Goal: Go to known website: Access a specific website the user already knows

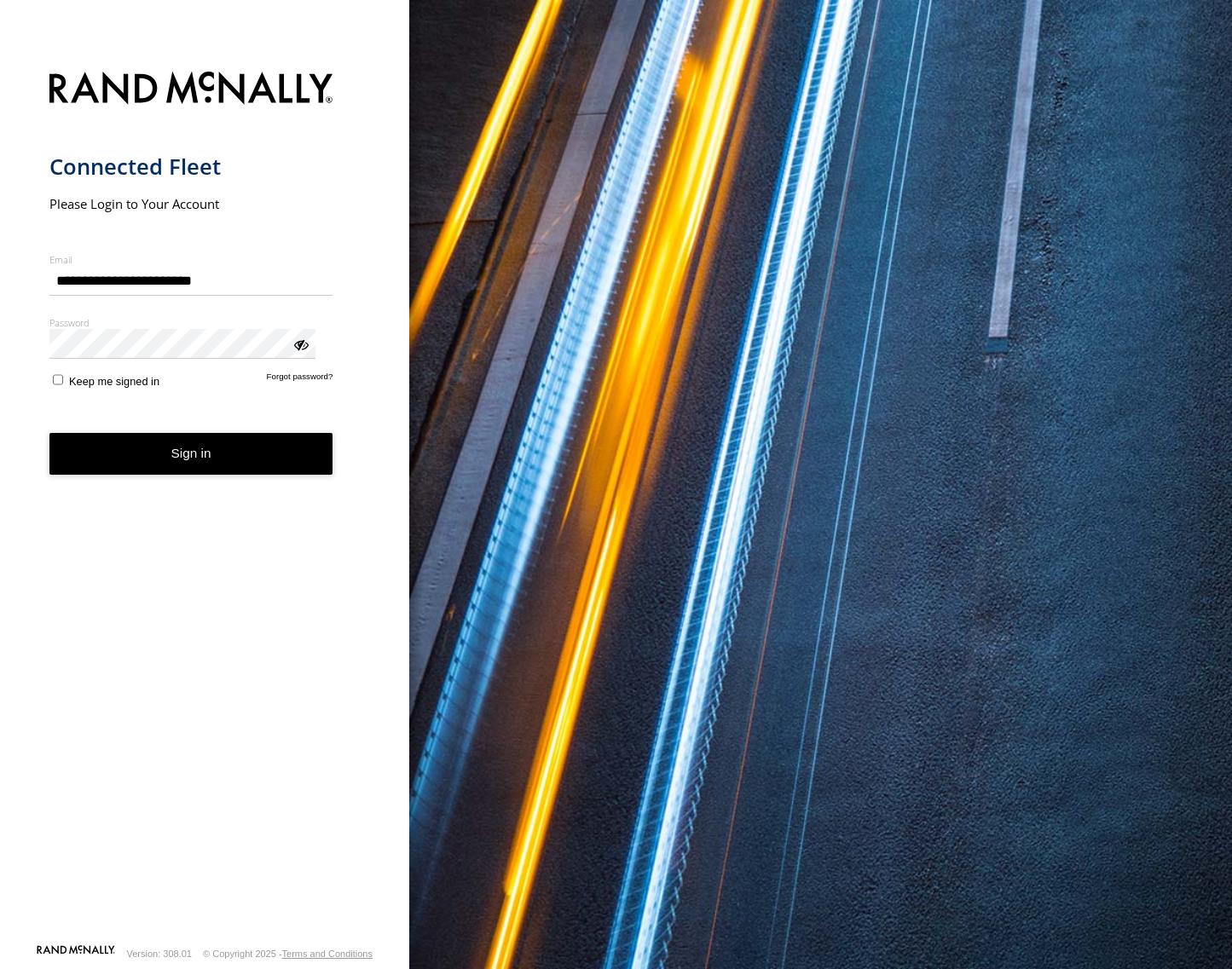
click at [176, 433] on button "Sign in" at bounding box center [191, 453] width 284 height 42
